Goal: Transaction & Acquisition: Purchase product/service

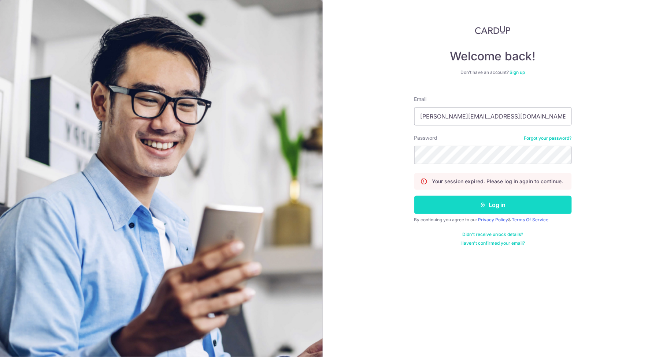
click at [464, 213] on button "Log in" at bounding box center [492, 205] width 157 height 18
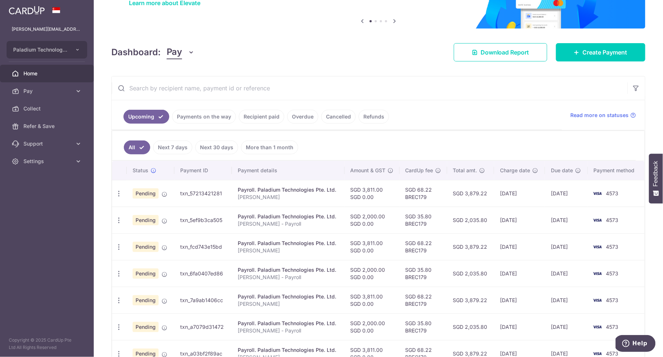
scroll to position [71, 0]
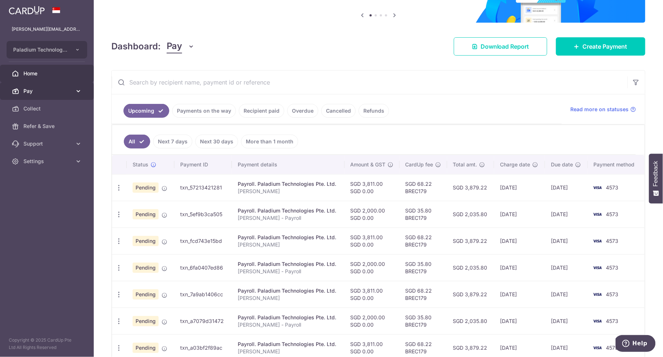
click at [39, 93] on span "Pay" at bounding box center [47, 91] width 48 height 7
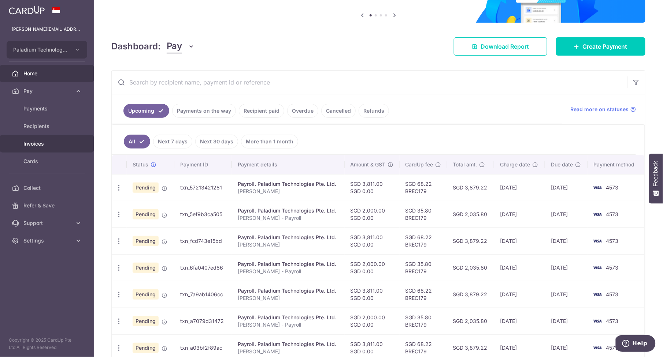
click at [40, 143] on span "Invoices" at bounding box center [47, 143] width 48 height 7
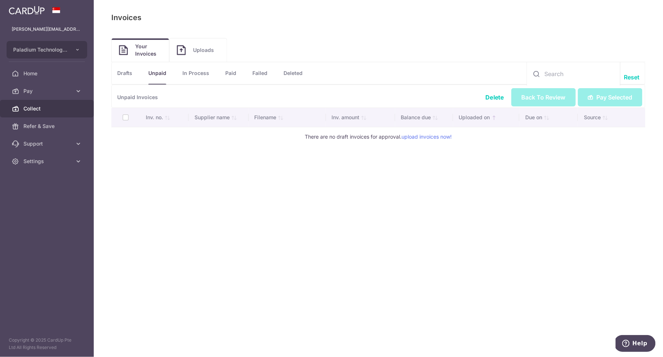
click at [36, 107] on span "Collect" at bounding box center [47, 108] width 48 height 7
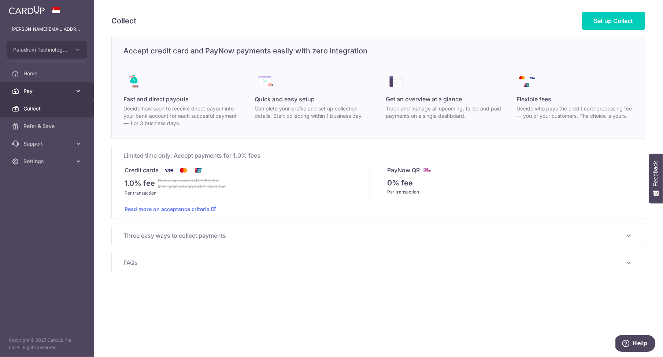
click at [48, 90] on span "Pay" at bounding box center [47, 91] width 48 height 7
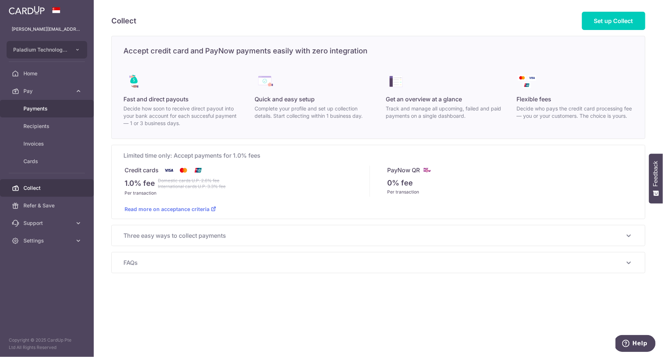
click at [45, 112] on span "Payments" at bounding box center [47, 108] width 48 height 7
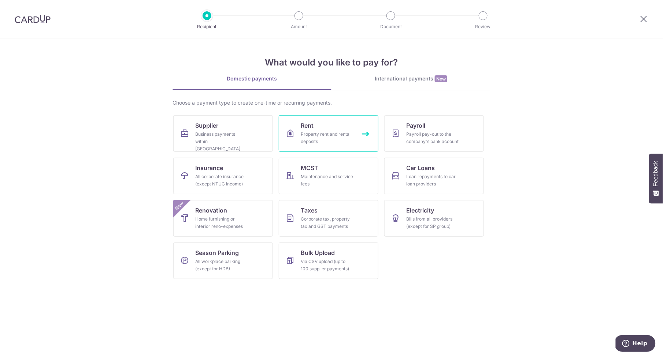
click at [331, 139] on div "Property rent and rental deposits" at bounding box center [327, 138] width 53 height 15
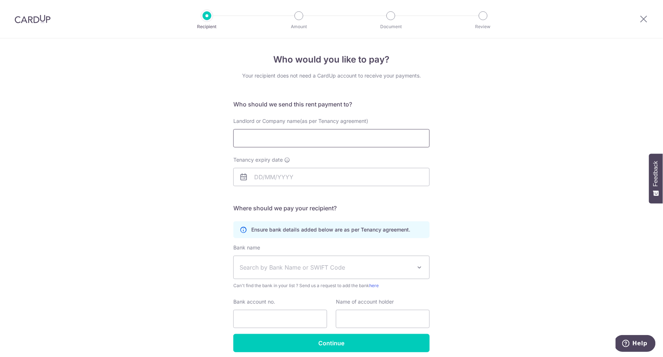
click at [284, 140] on input "Landlord or Company name(as per Tenancy agreement)" at bounding box center [331, 138] width 196 height 18
click at [481, 179] on div "Who would you like to pay? Your recipient does not need a CardUp account to rec…" at bounding box center [331, 212] width 663 height 349
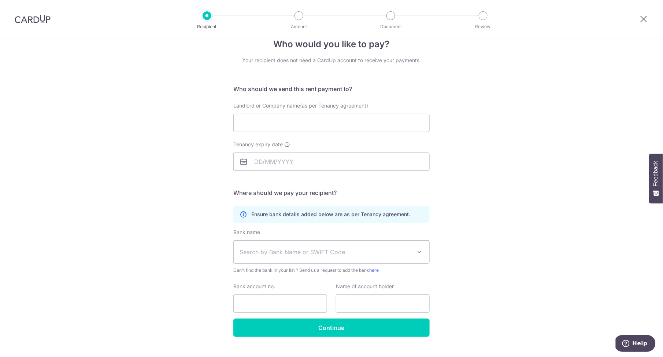
scroll to position [30, 0]
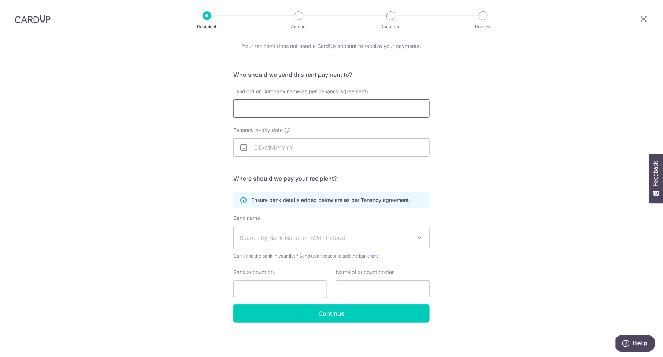
click at [281, 106] on input "Landlord or Company name(as per Tenancy agreement)" at bounding box center [331, 109] width 196 height 18
click at [498, 167] on div "Who would you like to pay? Your recipient does not need a CardUp account to rec…" at bounding box center [331, 183] width 663 height 349
